Goal: Task Accomplishment & Management: Manage account settings

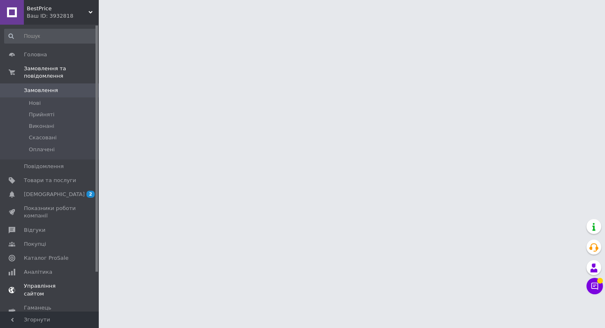
click at [50, 288] on span "Управління сайтом" at bounding box center [50, 290] width 52 height 15
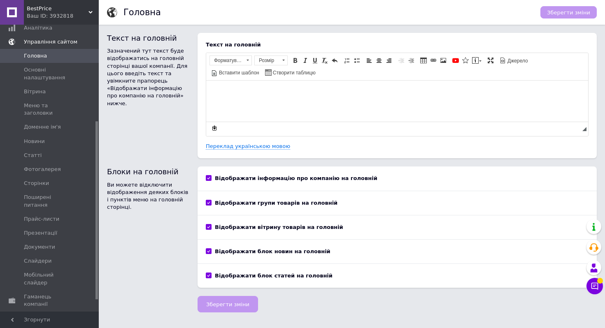
scroll to position [157, 0]
click at [56, 73] on span "Основні налаштування" at bounding box center [50, 71] width 52 height 15
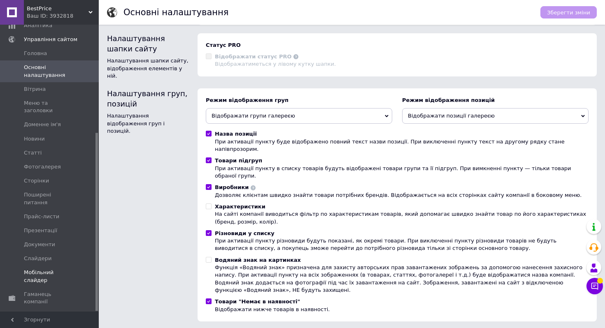
scroll to position [174, 0]
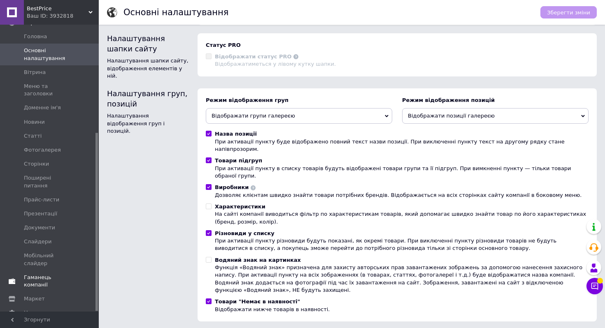
click at [56, 274] on span "Гаманець компанії" at bounding box center [50, 281] width 52 height 15
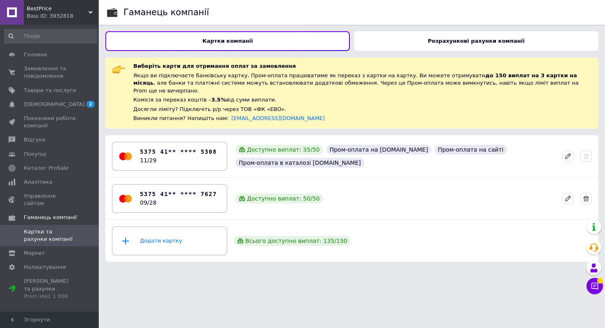
click at [381, 51] on div "Гаманець компанії Картки компанії Розрахункові рахунки компанії Виберіть карти …" at bounding box center [352, 134] width 506 height 269
click at [383, 41] on div "Розрахункові рахунки компанії" at bounding box center [476, 41] width 244 height 20
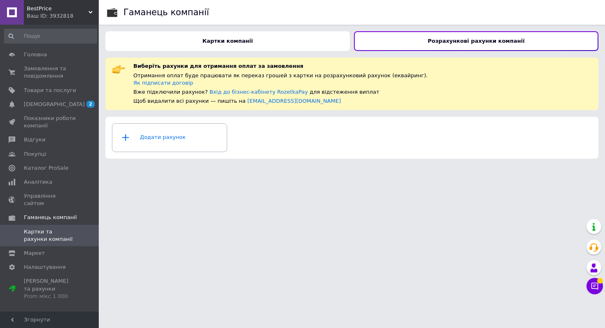
click at [301, 49] on div "Картки компанії" at bounding box center [227, 41] width 244 height 20
